Goal: Find specific page/section: Find specific page/section

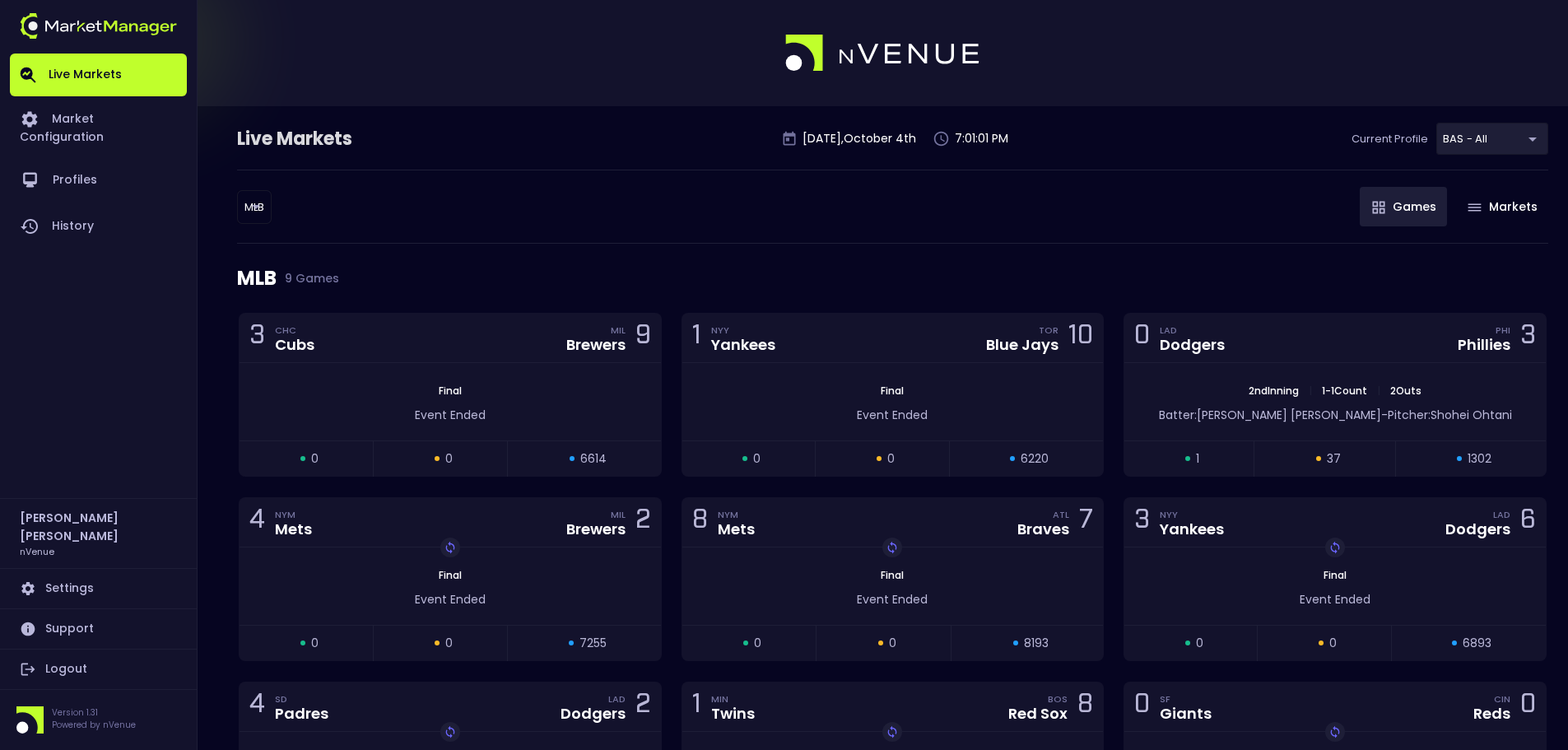
click at [1423, 270] on div "MLB 9 Games" at bounding box center [893, 278] width 1311 height 69
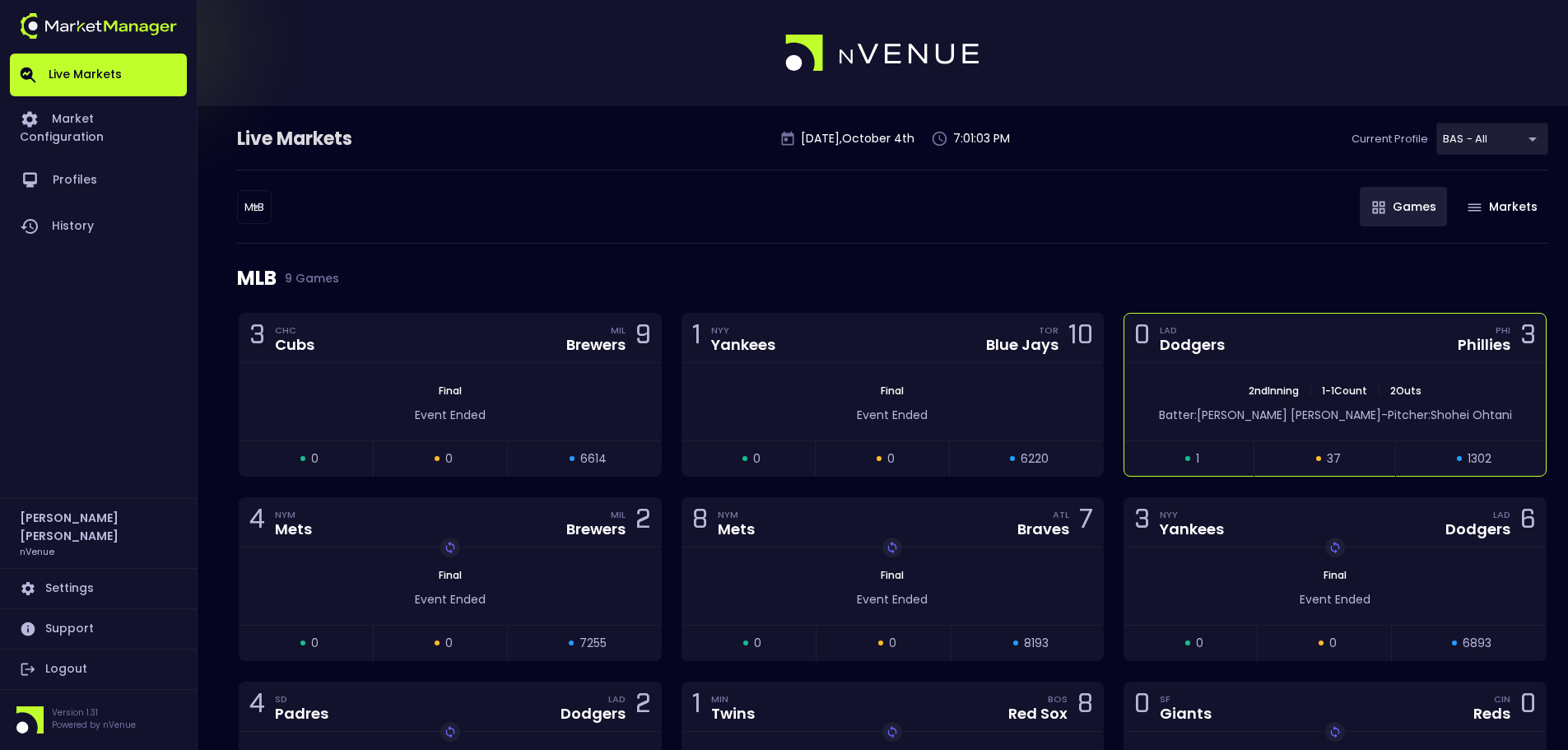
click at [1245, 355] on div "0 LAD Dodgers PHI Phillies 3" at bounding box center [1336, 338] width 422 height 49
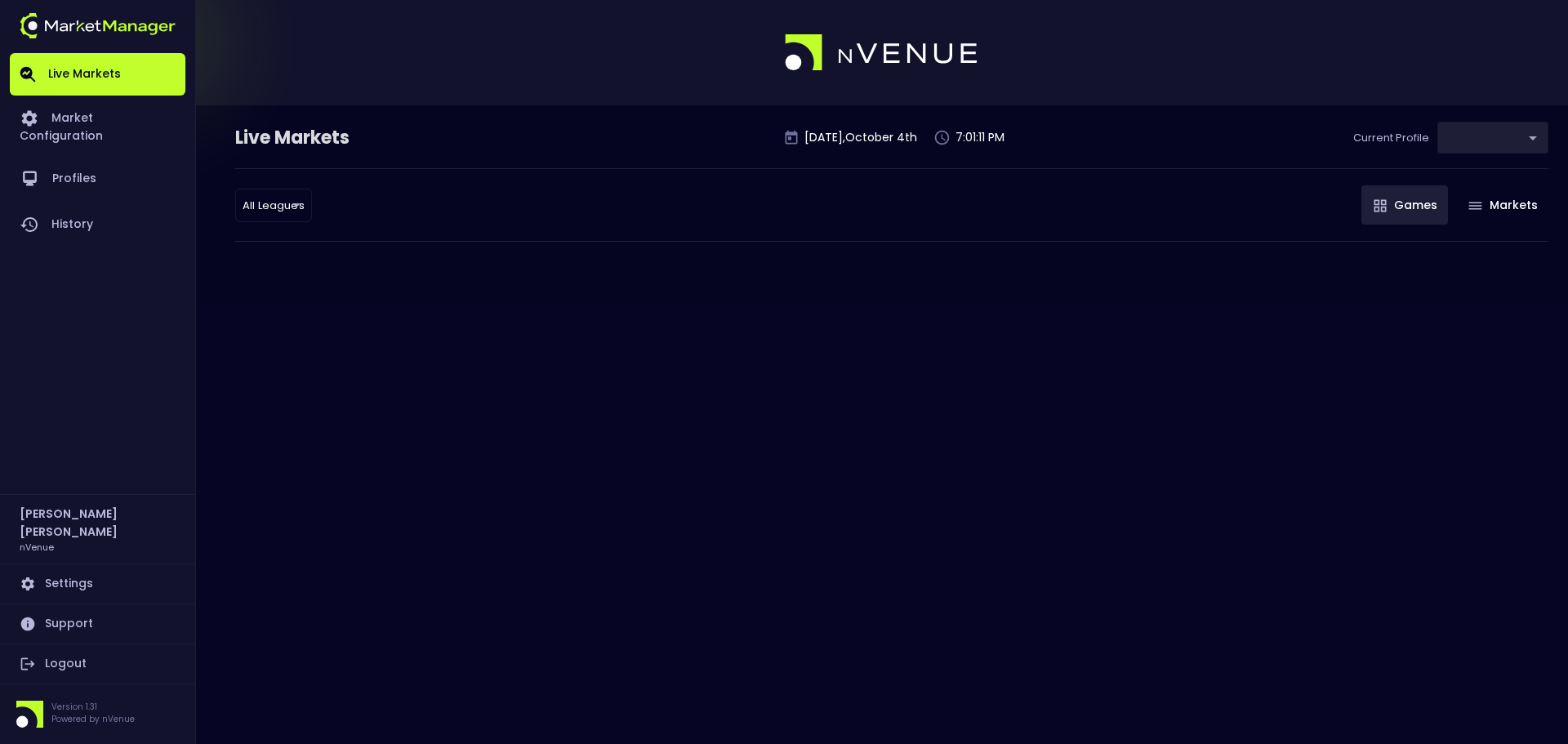
type input "0d810fa5-e353-4d9c-b11d-31f095cae871"
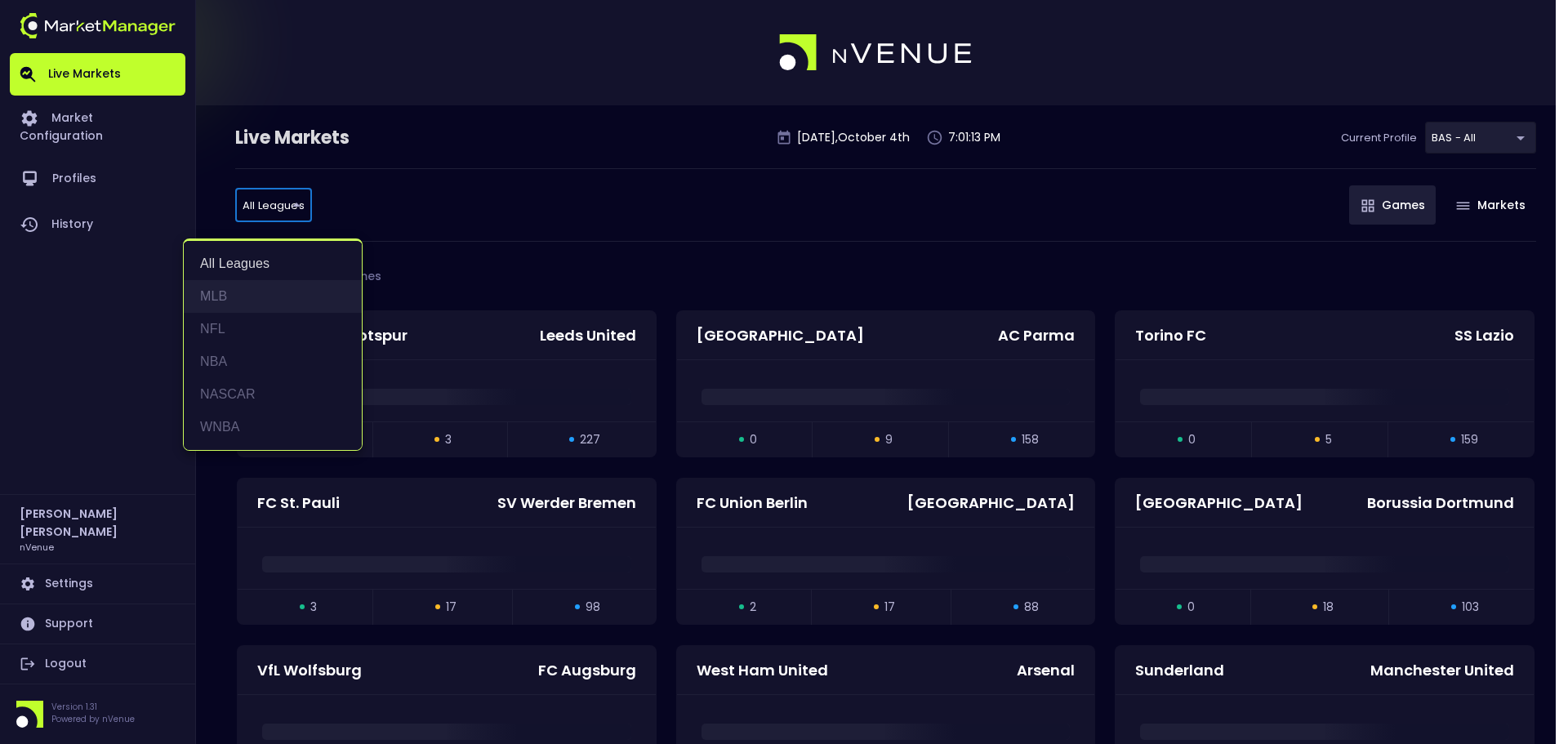
click at [278, 304] on li "MLB" at bounding box center [272, 297] width 178 height 33
type input "MLB"
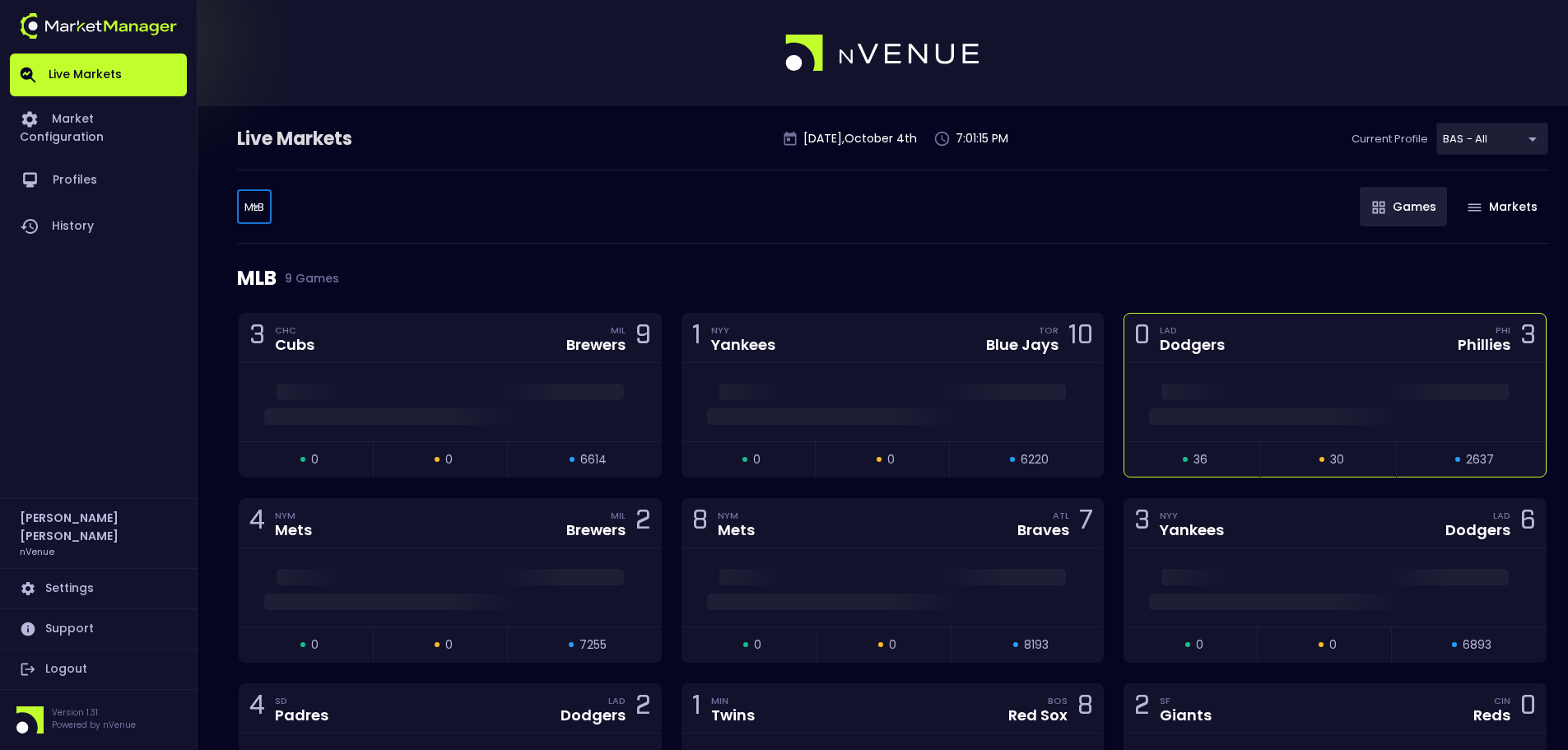
click at [1451, 398] on span at bounding box center [1335, 392] width 347 height 17
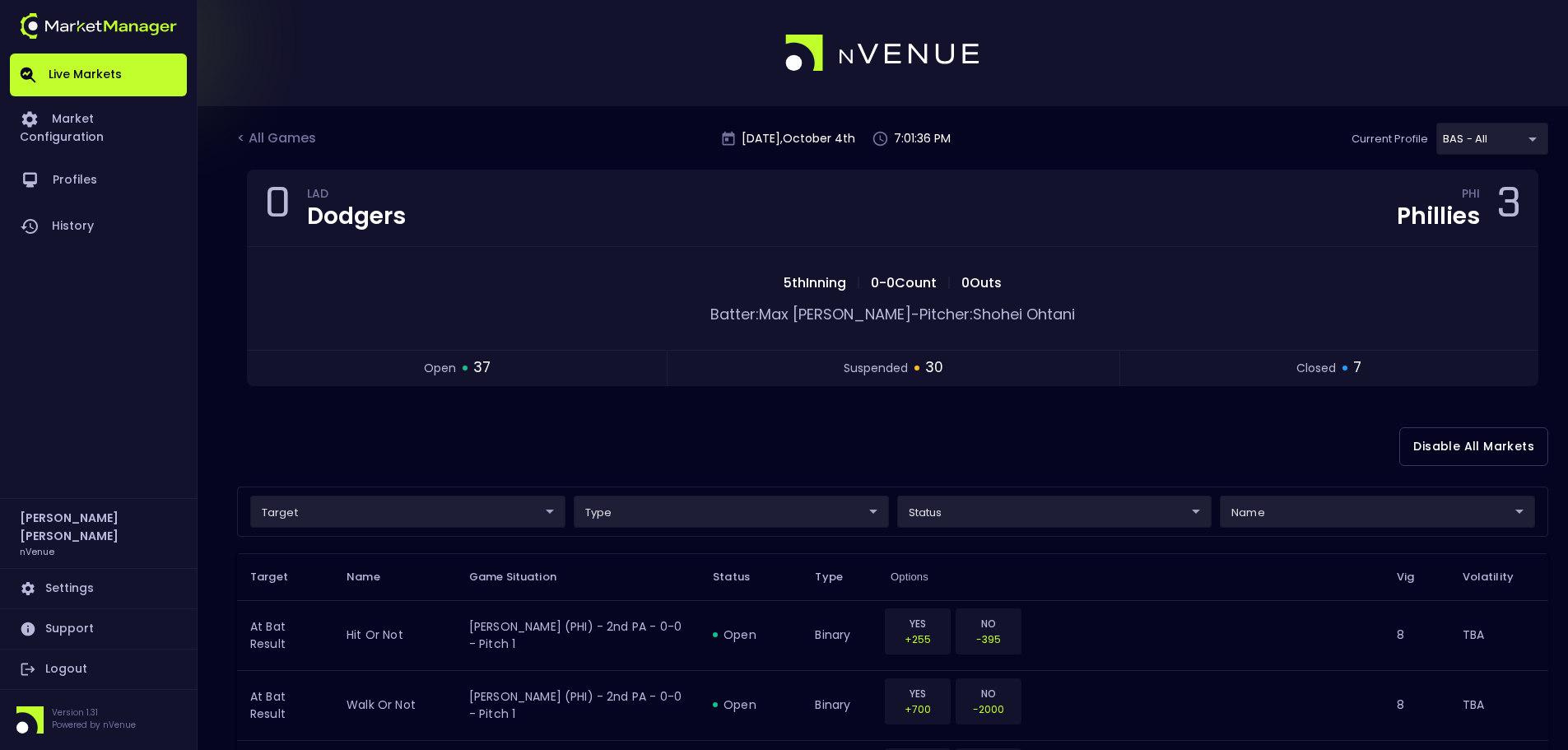
click at [1543, 290] on div "0 LAD Dodgers PHI Phillies 3 5th Inning | 0 - 0 Count | 0 Outs Batter: [PERSON_…" at bounding box center [893, 288] width 1311 height 238
